Goal: Task Accomplishment & Management: Complete application form

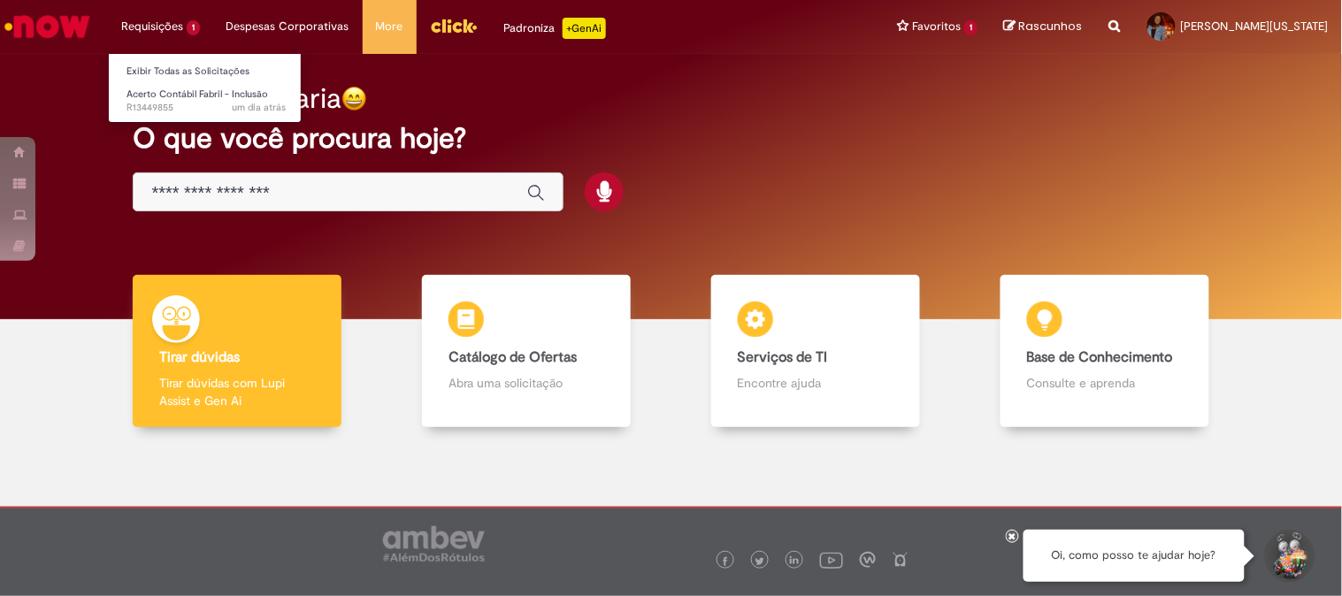
drag, startPoint x: 199, startPoint y: 27, endPoint x: 181, endPoint y: 28, distance: 17.8
click at [187, 29] on li "Requisições 1 Exibir Todas as Solicitações Acerto Contábil Fabril - Inclusão um…" at bounding box center [160, 26] width 105 height 53
click at [205, 98] on span "Acerto Contábil Fabril - Inclusão" at bounding box center [198, 94] width 142 height 13
click at [138, 24] on li "Requisições 1 Exibir Todas as Solicitações Acerto Contábil Fabril - Inclusão um…" at bounding box center [160, 26] width 105 height 53
click at [149, 98] on span "Acerto Contábil Fabril - Inclusão" at bounding box center [198, 94] width 142 height 13
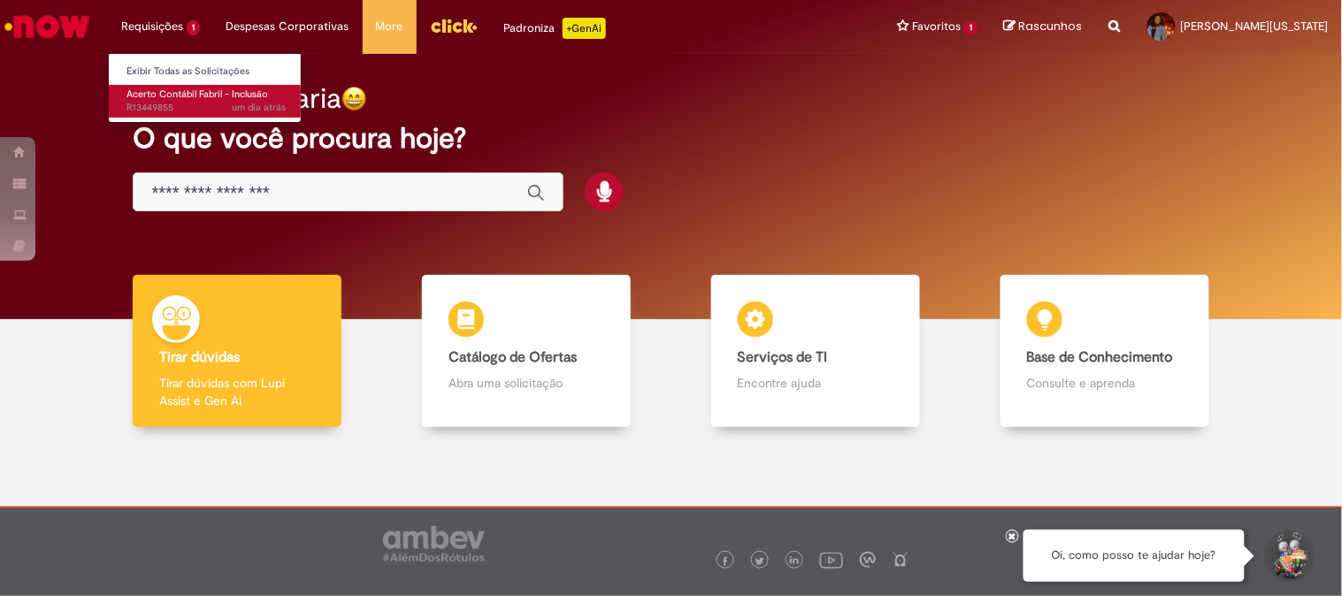
click at [149, 98] on span "Acerto Contábil Fabril - Inclusão" at bounding box center [198, 94] width 142 height 13
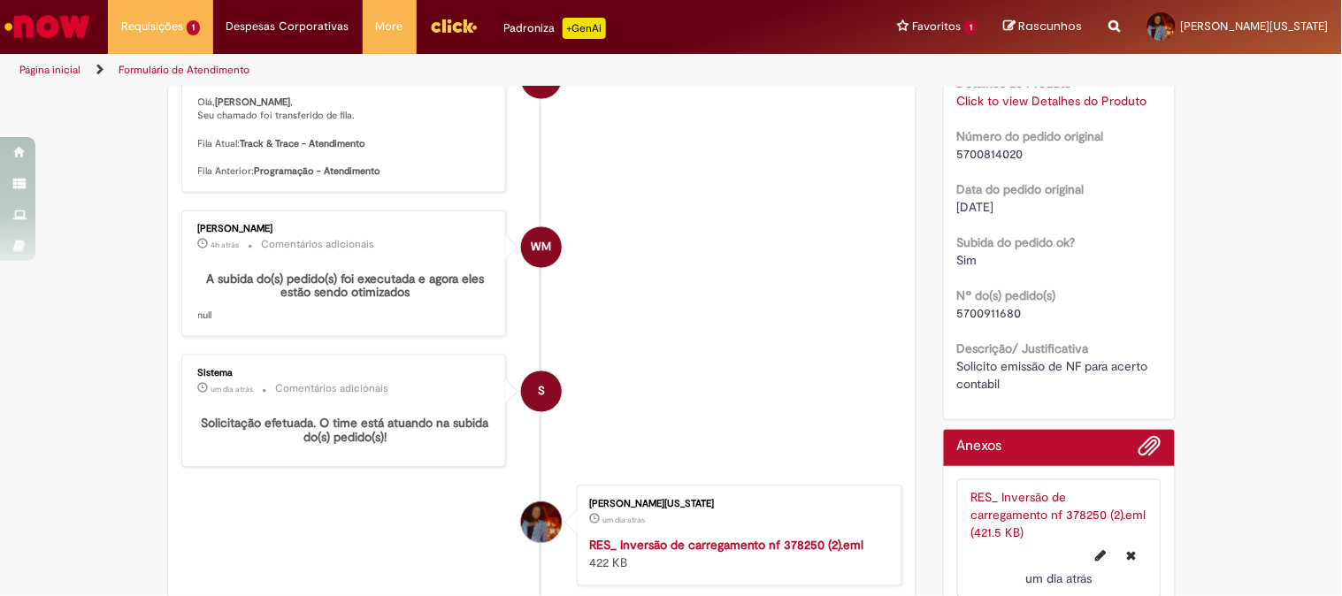
scroll to position [634, 0]
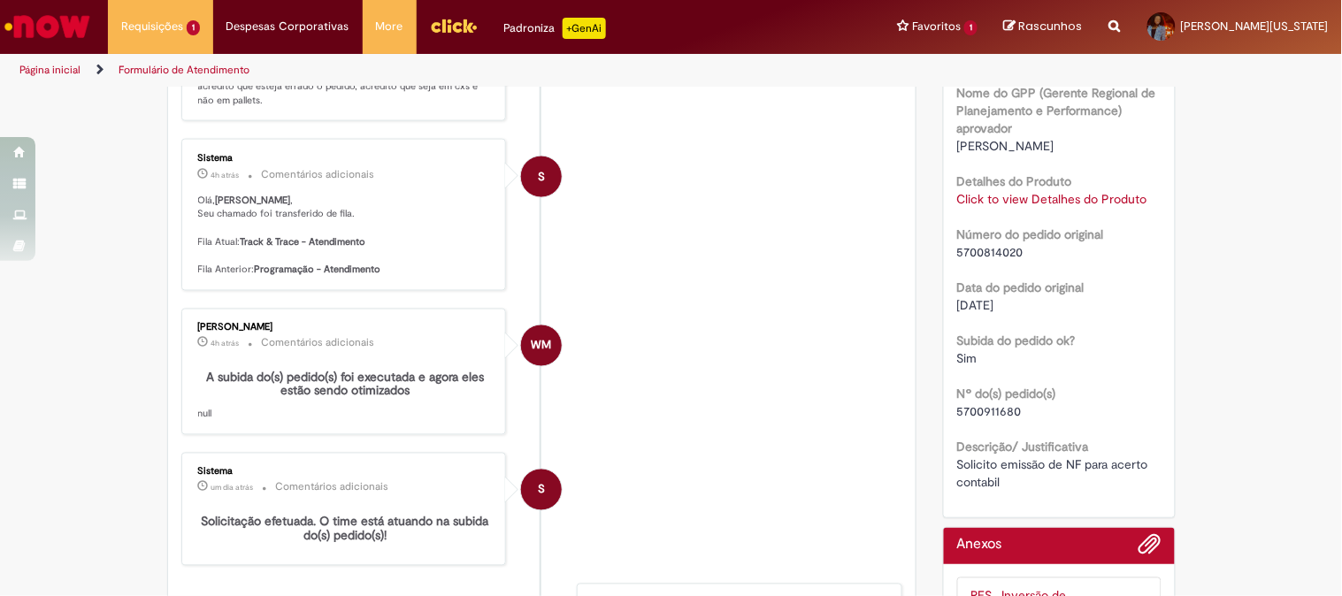
click at [1011, 198] on link "Click to view Detalhes do Produto" at bounding box center [1052, 199] width 190 height 16
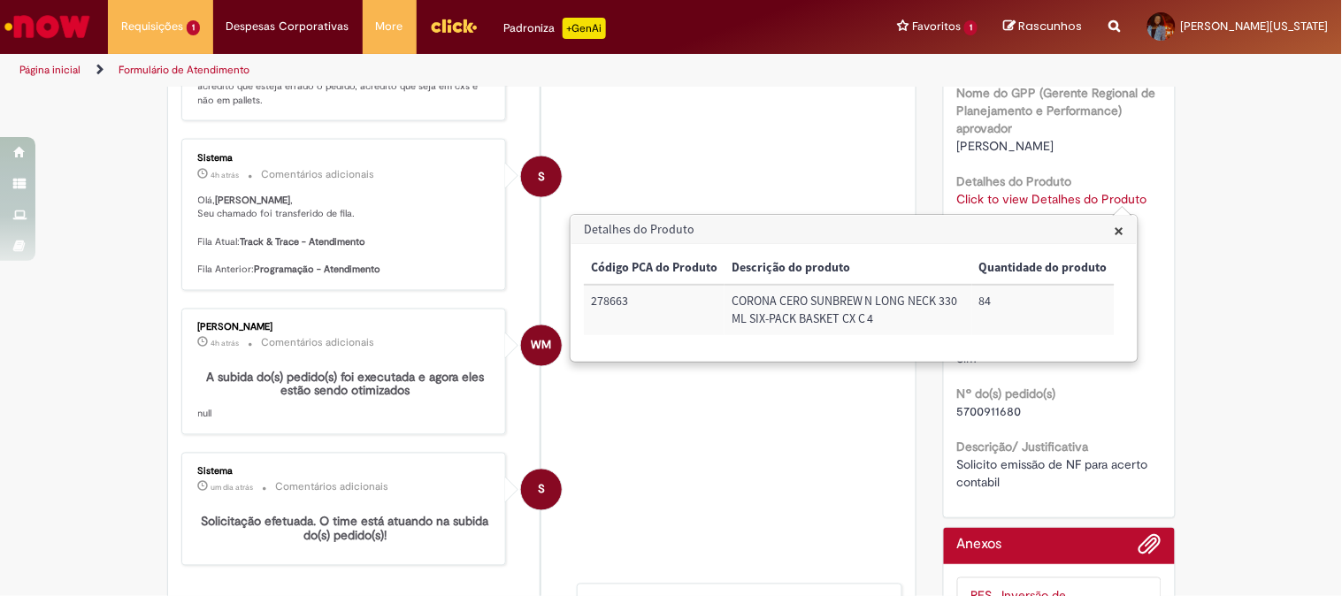
click at [825, 436] on li "WM [PERSON_NAME] 4h atrás 4 horas atrás Comentários adicionais A subida do(s) p…" at bounding box center [542, 372] width 722 height 127
click at [1118, 232] on span "×" at bounding box center [1120, 231] width 10 height 24
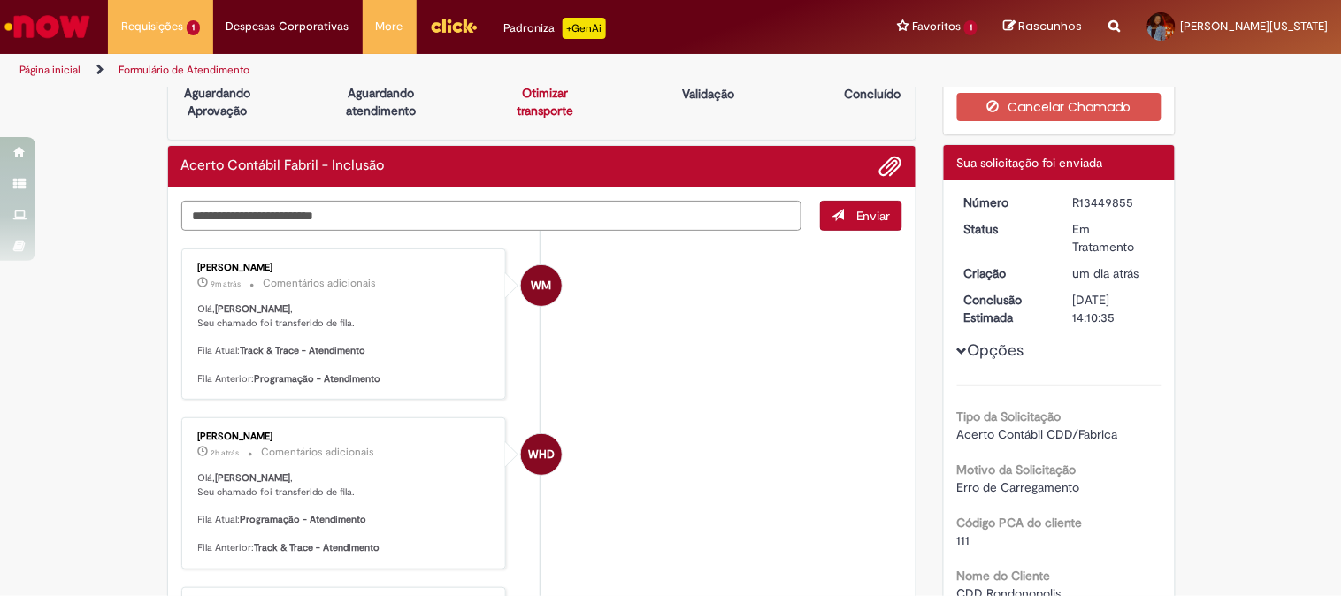
scroll to position [0, 0]
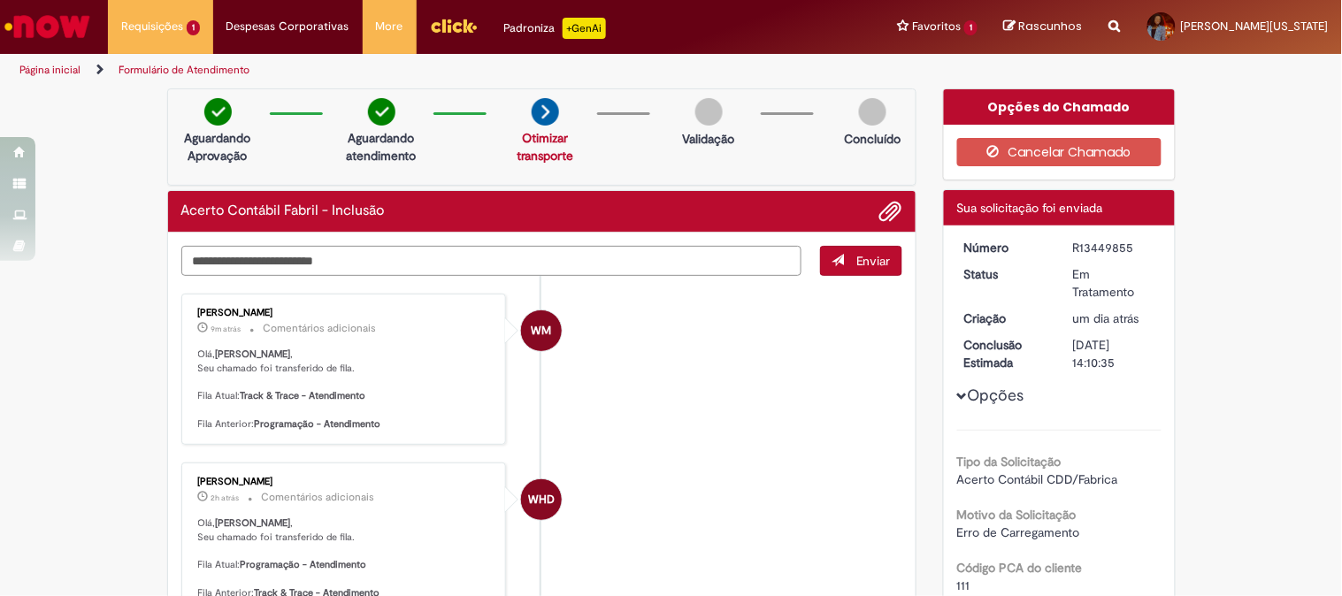
click at [350, 269] on textarea "Digite sua mensagem aqui..." at bounding box center [491, 261] width 621 height 30
type textarea "*"
click at [359, 267] on textarea "**********" at bounding box center [491, 261] width 621 height 30
type textarea "**********"
click at [671, 327] on li "WM [PERSON_NAME] 9m atrás 9 minutos atrás Comentários adicionais [PERSON_NAME] …" at bounding box center [542, 369] width 722 height 151
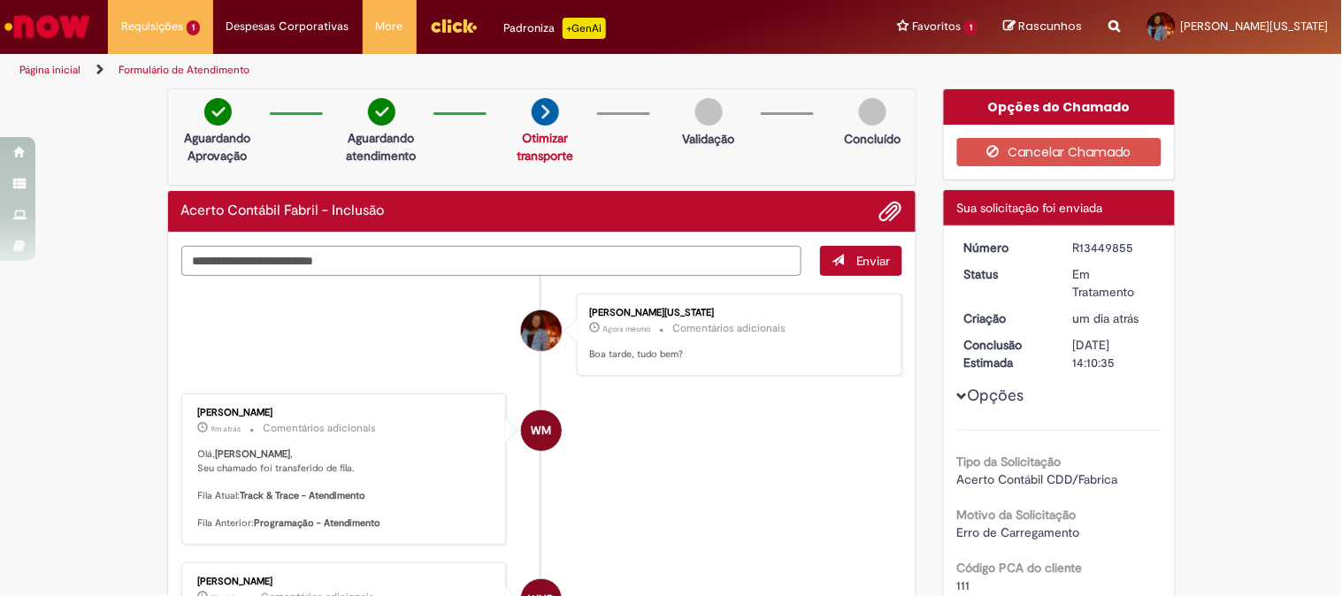
click at [505, 263] on textarea "Digite sua mensagem aqui..." at bounding box center [491, 261] width 621 height 30
type textarea "**********"
